Goal: Task Accomplishment & Management: Use online tool/utility

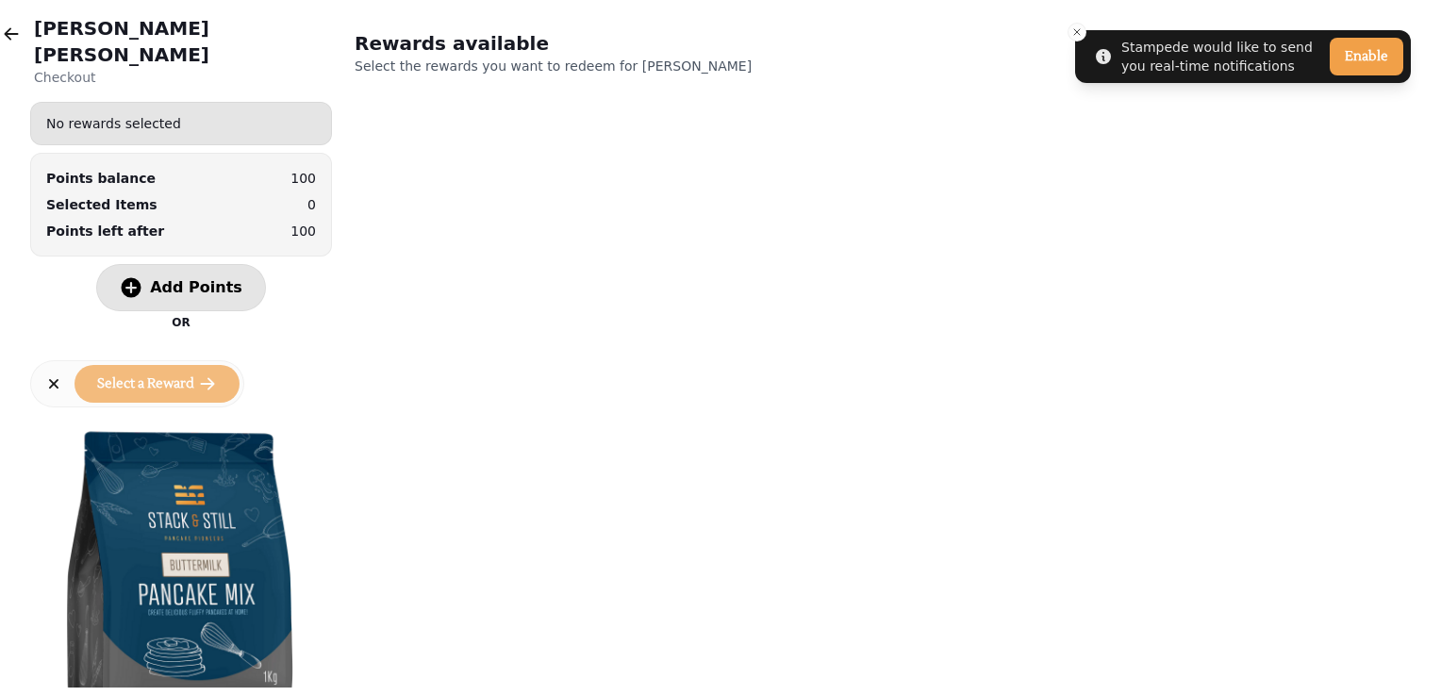
click at [173, 264] on button "Add Points" at bounding box center [181, 287] width 170 height 47
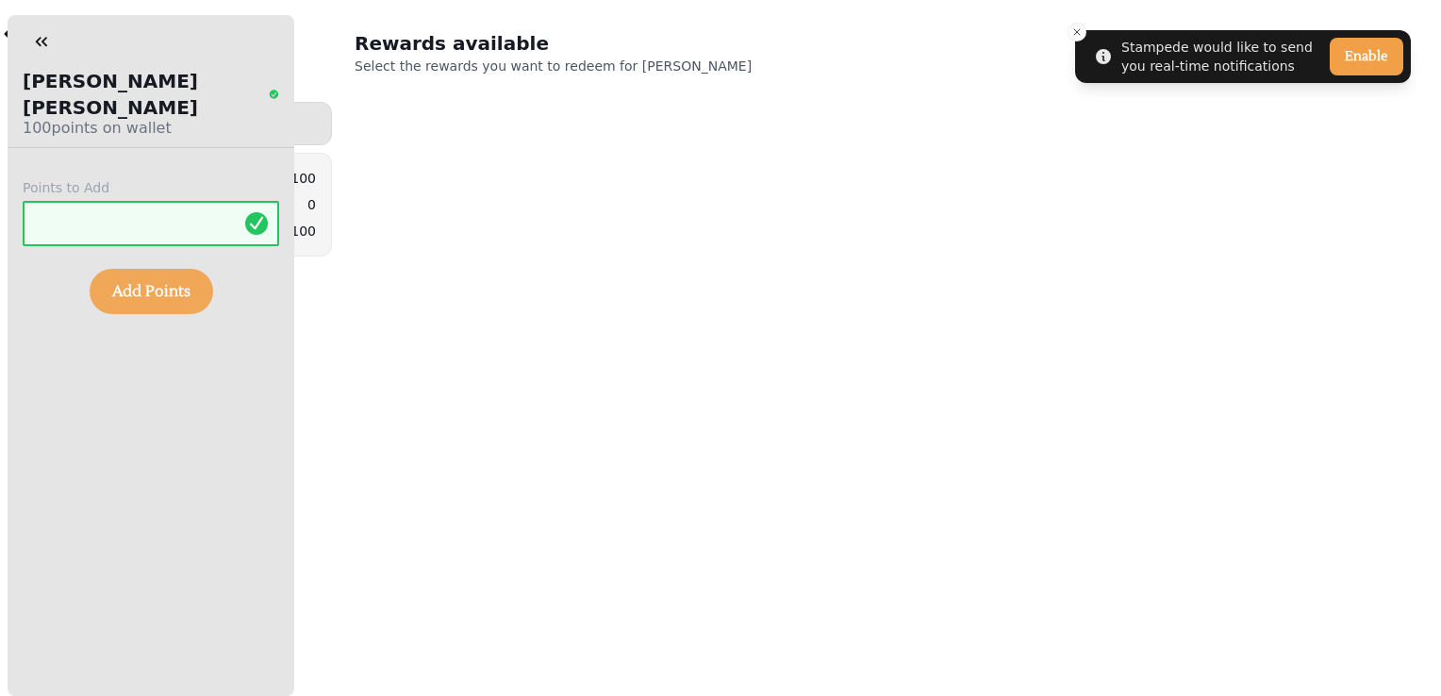
click at [170, 275] on button "Add Points" at bounding box center [152, 291] width 124 height 45
